Goal: Task Accomplishment & Management: Use online tool/utility

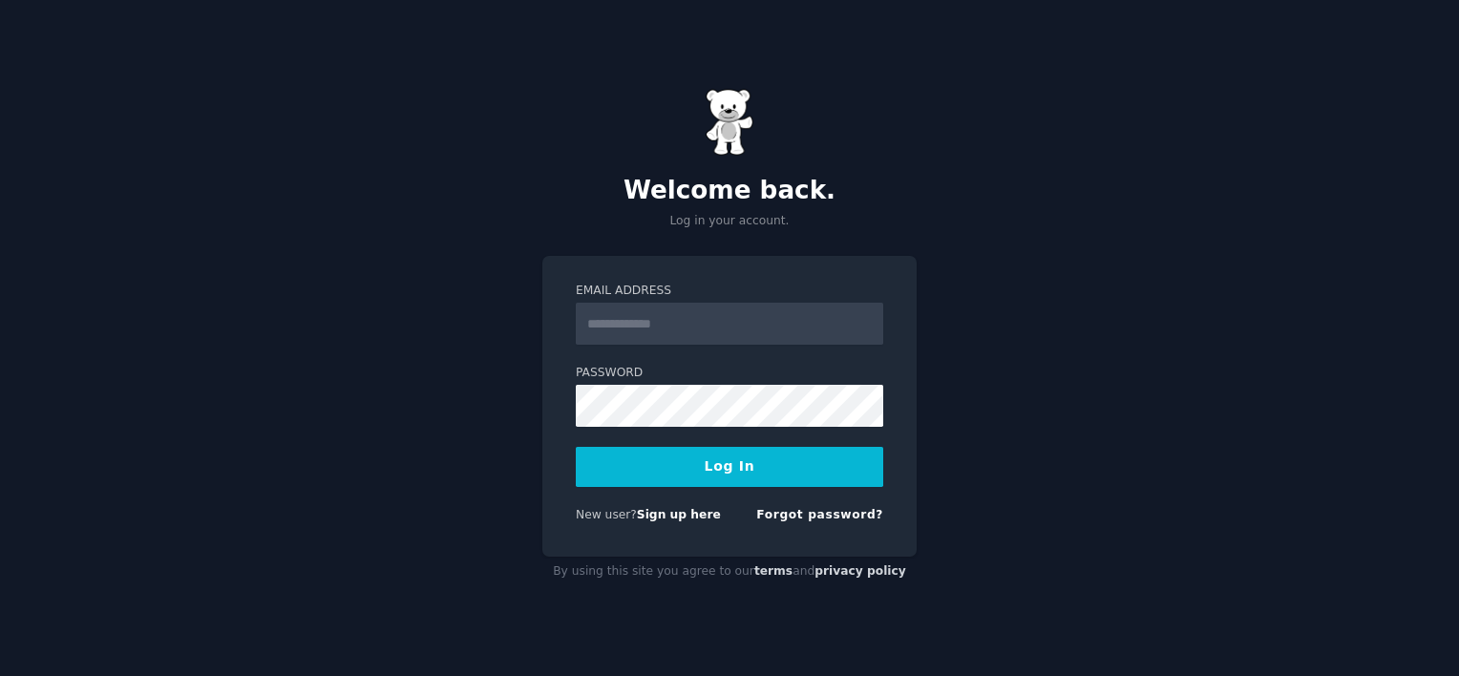
click at [766, 335] on input "Email Address" at bounding box center [729, 324] width 307 height 42
type input "**********"
click at [576, 447] on button "Log In" at bounding box center [729, 467] width 307 height 40
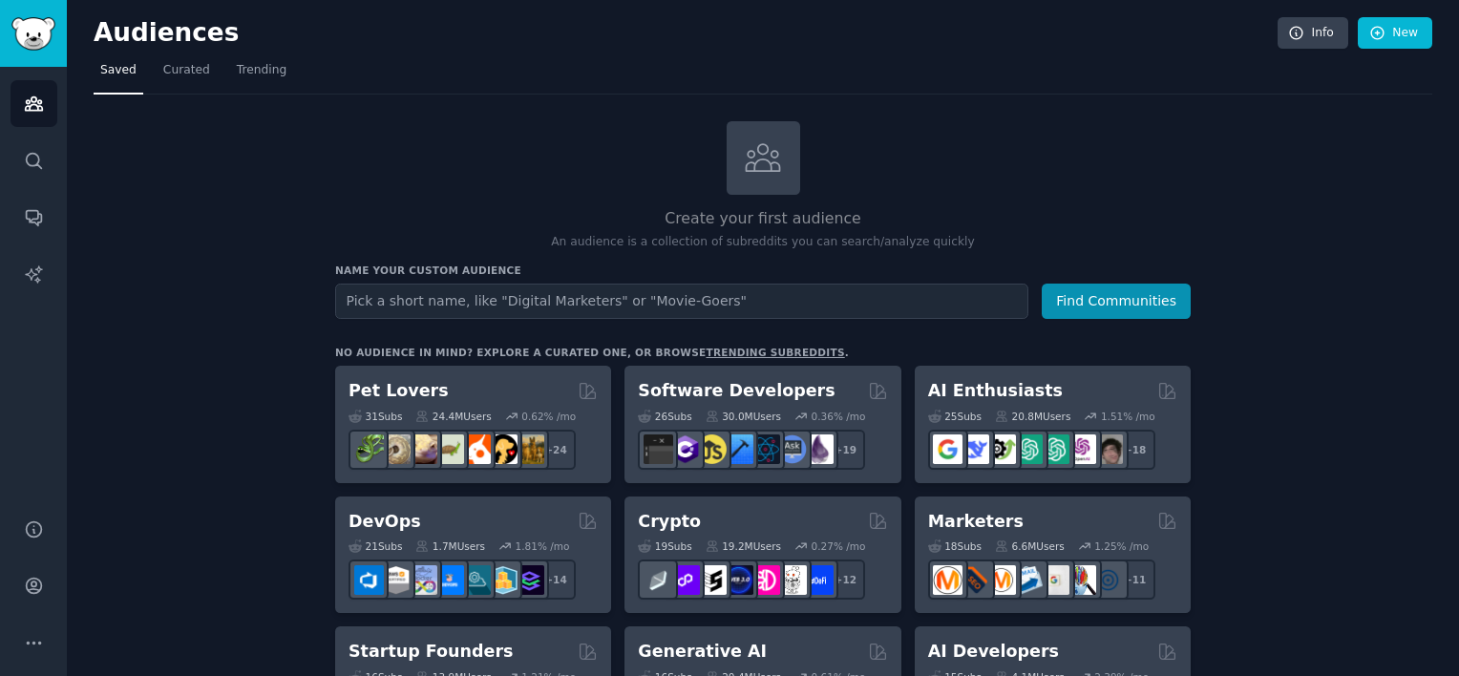
drag, startPoint x: 0, startPoint y: 0, endPoint x: 713, endPoint y: 234, distance: 750.6
click at [713, 234] on p "An audience is a collection of subreddits you can search/analyze quickly" at bounding box center [762, 242] width 855 height 17
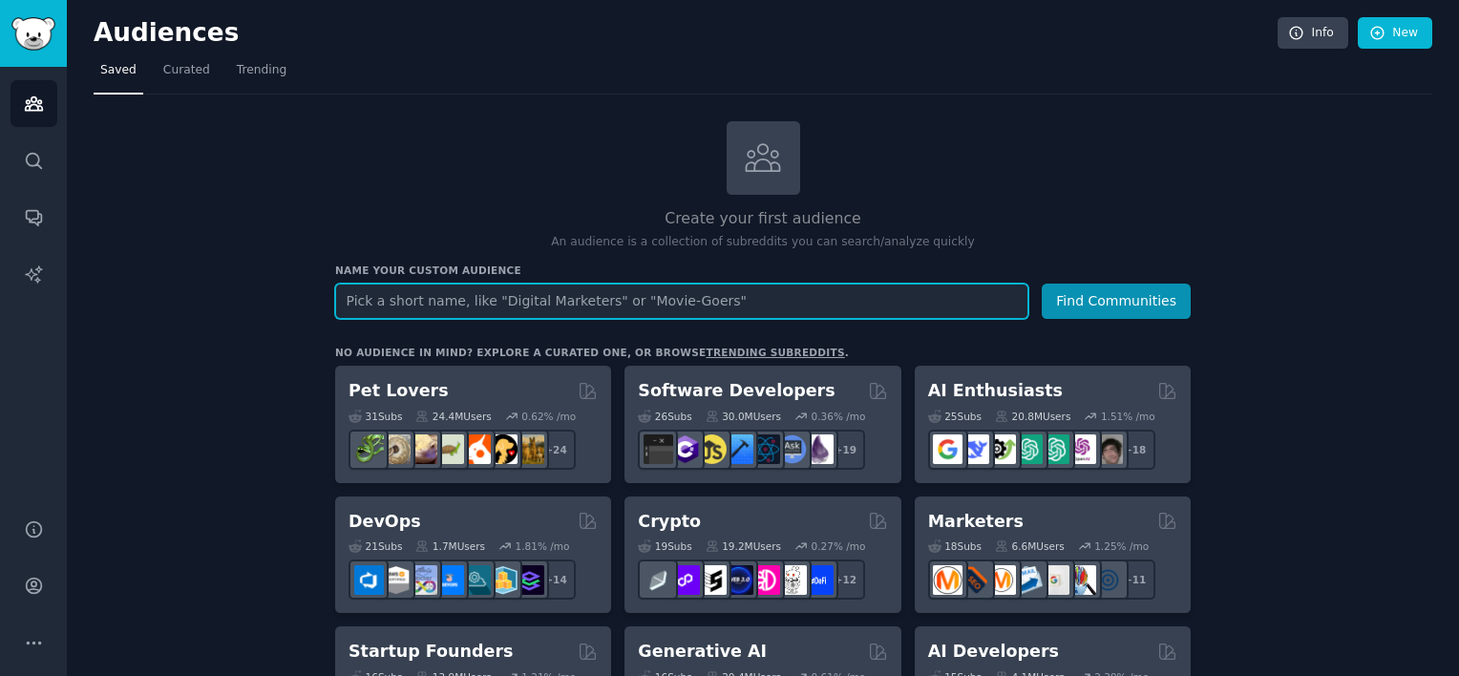
click at [959, 290] on input "text" at bounding box center [681, 301] width 693 height 35
type input "copywriter"
click at [1042, 284] on button "Find Communities" at bounding box center [1116, 301] width 149 height 35
